Goal: Task Accomplishment & Management: Manage account settings

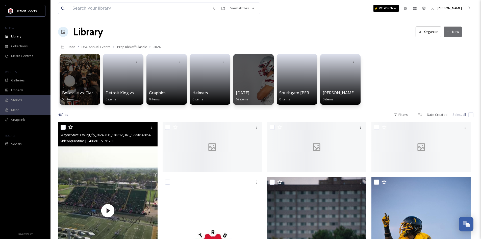
scroll to position [25, 0]
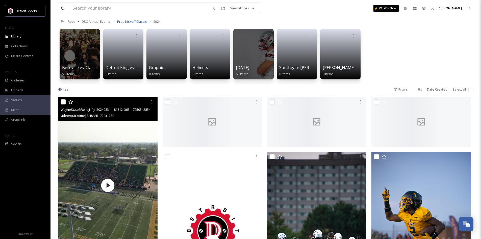
click at [127, 21] on span "Prep Kickoff Classic" at bounding box center [132, 21] width 30 height 5
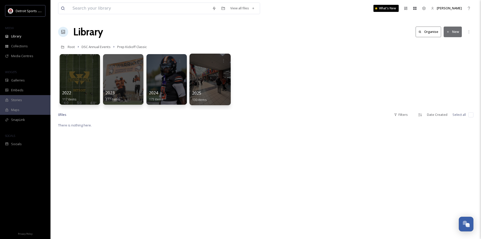
click at [213, 80] on div at bounding box center [209, 79] width 41 height 51
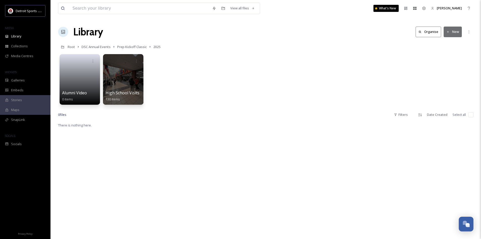
click at [455, 35] on button "New" at bounding box center [453, 32] width 18 height 10
click at [446, 60] on div "Folder" at bounding box center [447, 63] width 29 height 10
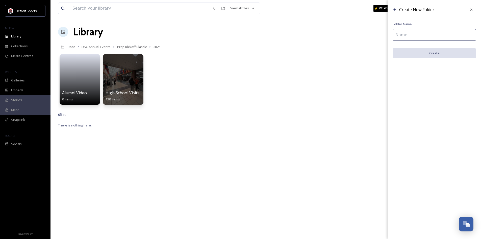
click at [427, 35] on input at bounding box center [434, 35] width 83 height 12
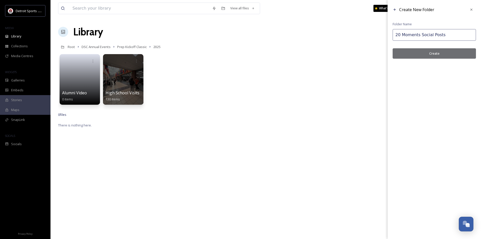
type input "20 Moments Social Posts"
click at [436, 56] on button "Create" at bounding box center [434, 53] width 83 height 10
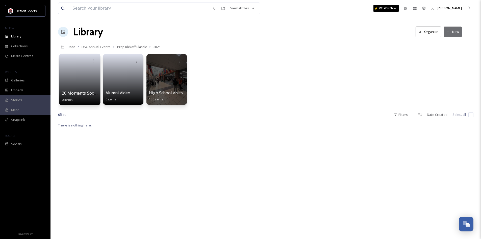
click at [76, 77] on link at bounding box center [80, 77] width 36 height 24
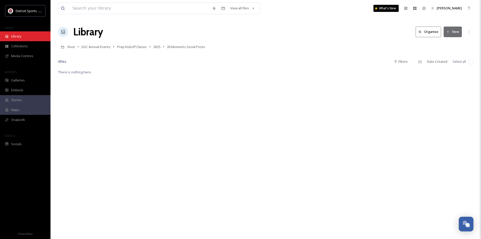
click at [19, 39] on span "Library" at bounding box center [16, 36] width 10 height 5
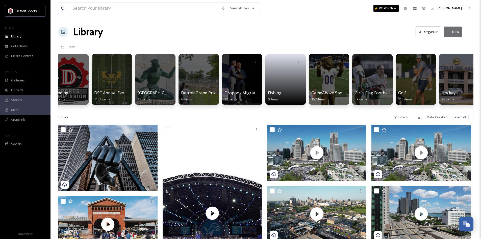
scroll to position [0, 274]
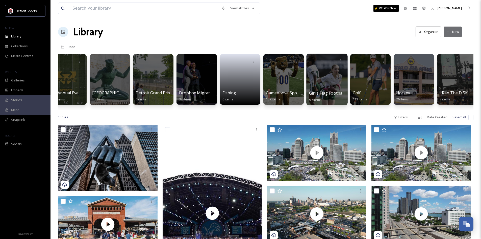
click at [327, 98] on div "Girl's Flag Football 59 items" at bounding box center [327, 96] width 36 height 13
click at [324, 84] on div at bounding box center [326, 79] width 41 height 51
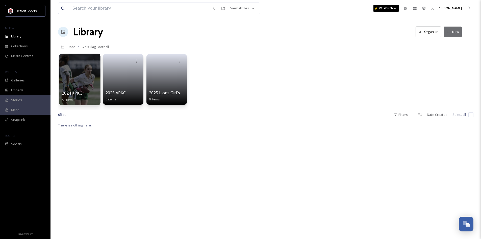
click at [71, 78] on div at bounding box center [79, 79] width 41 height 51
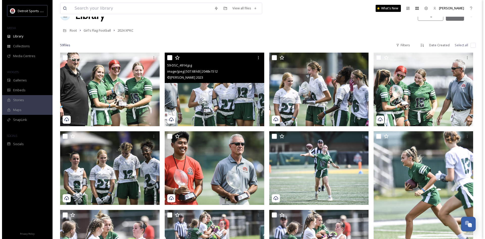
scroll to position [25, 0]
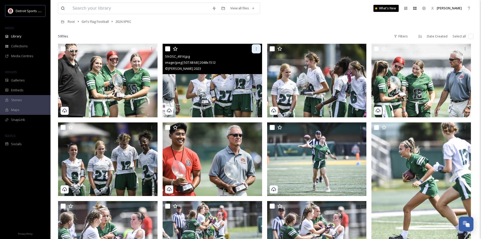
click at [256, 51] on div at bounding box center [256, 48] width 9 height 9
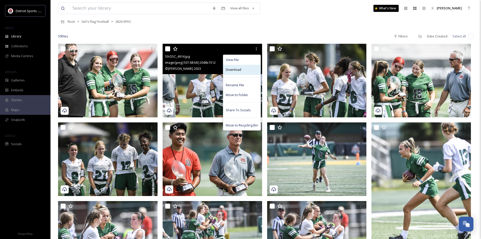
click at [242, 74] on div "Download" at bounding box center [241, 70] width 37 height 10
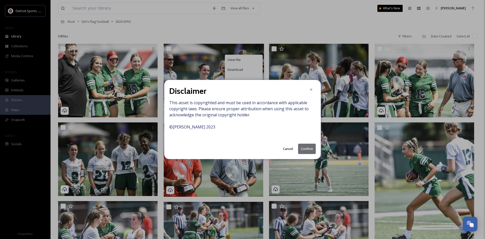
click at [309, 147] on button "Confirm" at bounding box center [307, 148] width 18 height 10
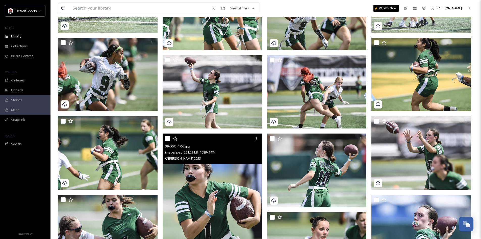
scroll to position [353, 0]
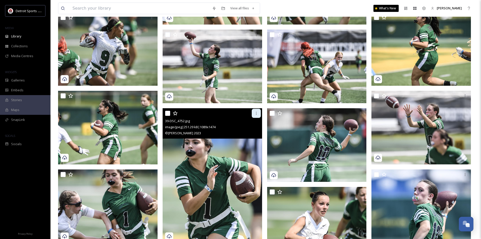
click at [257, 112] on icon at bounding box center [256, 113] width 4 height 4
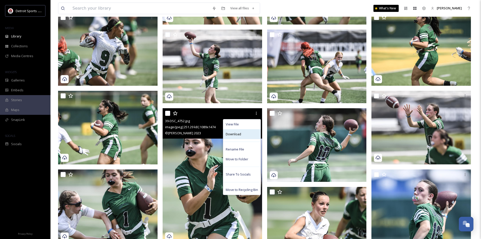
click at [243, 135] on div "Download" at bounding box center [241, 134] width 37 height 10
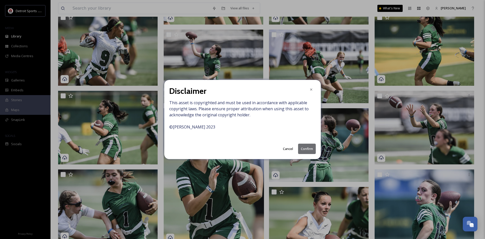
click at [302, 148] on button "Confirm" at bounding box center [307, 148] width 18 height 10
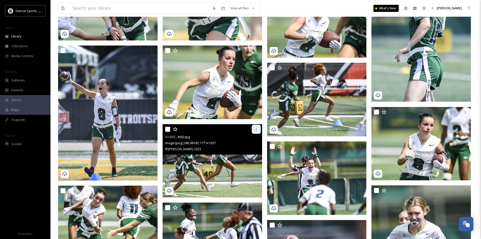
scroll to position [555, 0]
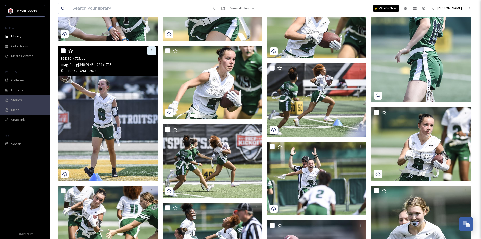
click at [151, 53] on div at bounding box center [151, 50] width 9 height 9
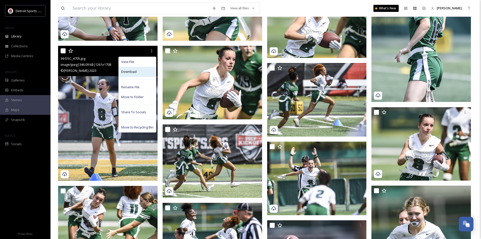
click at [130, 71] on span "Download" at bounding box center [128, 71] width 15 height 5
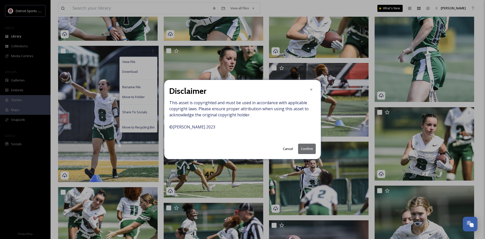
click at [306, 150] on button "Confirm" at bounding box center [307, 148] width 18 height 10
